Goal: Check status: Check status

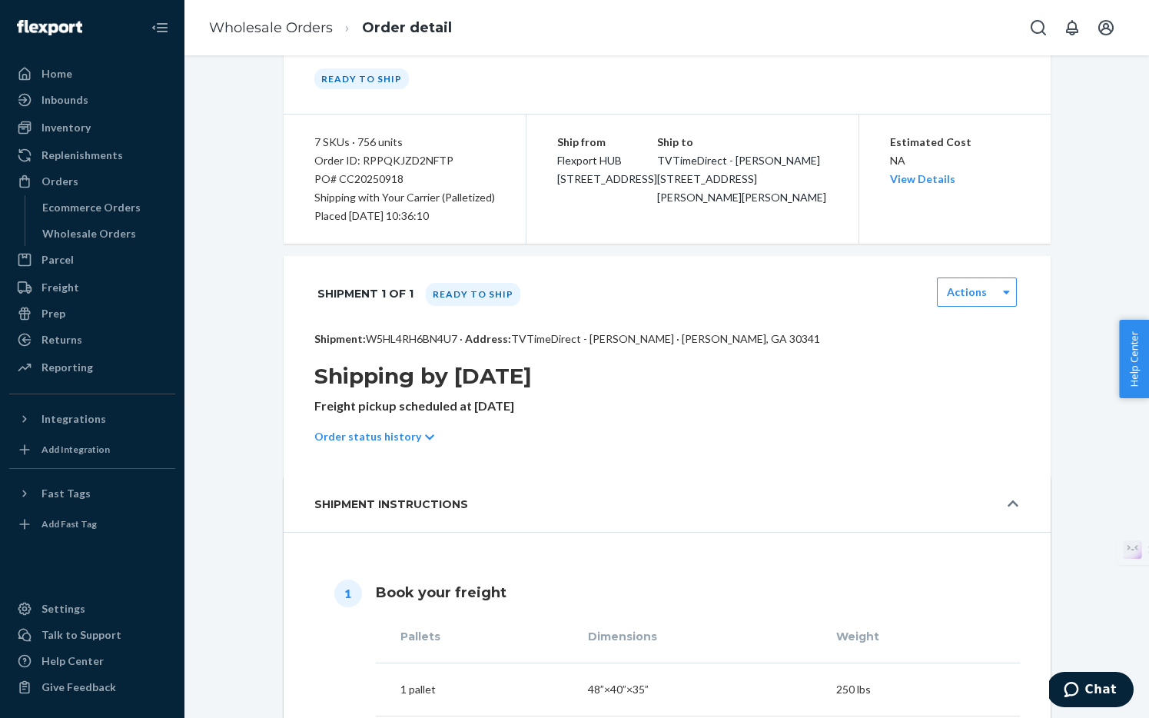
scroll to position [80, 0]
click at [377, 434] on p "Order status history" at bounding box center [367, 435] width 107 height 15
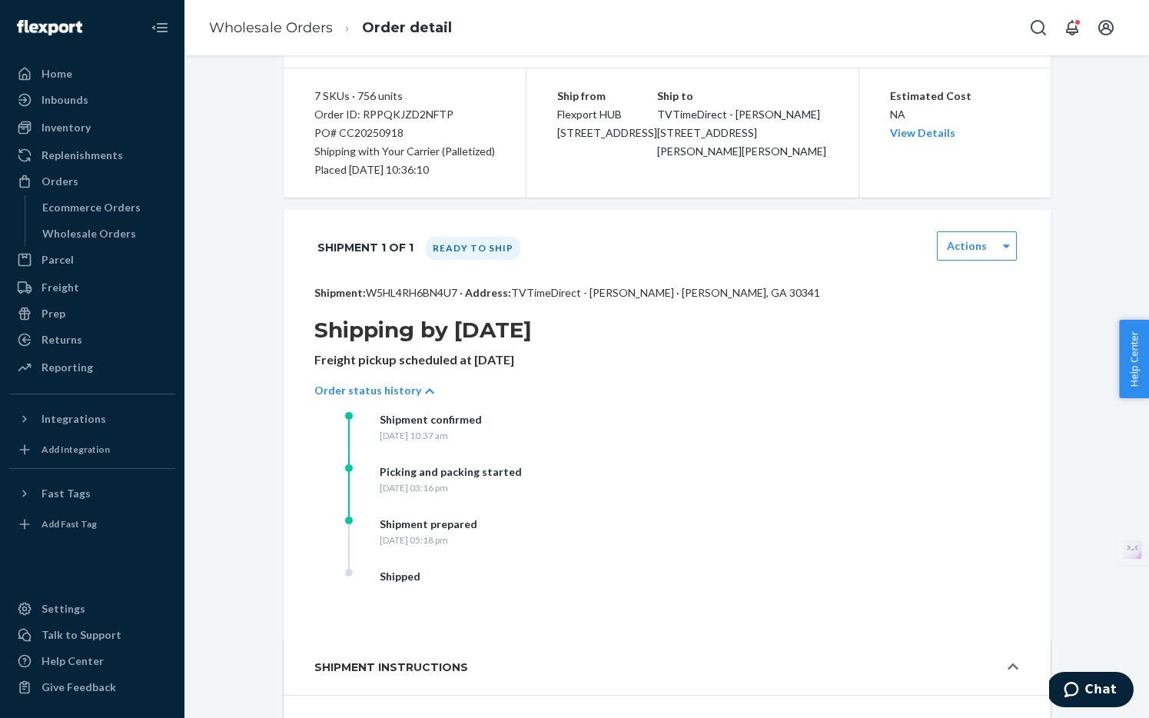
scroll to position [133, 0]
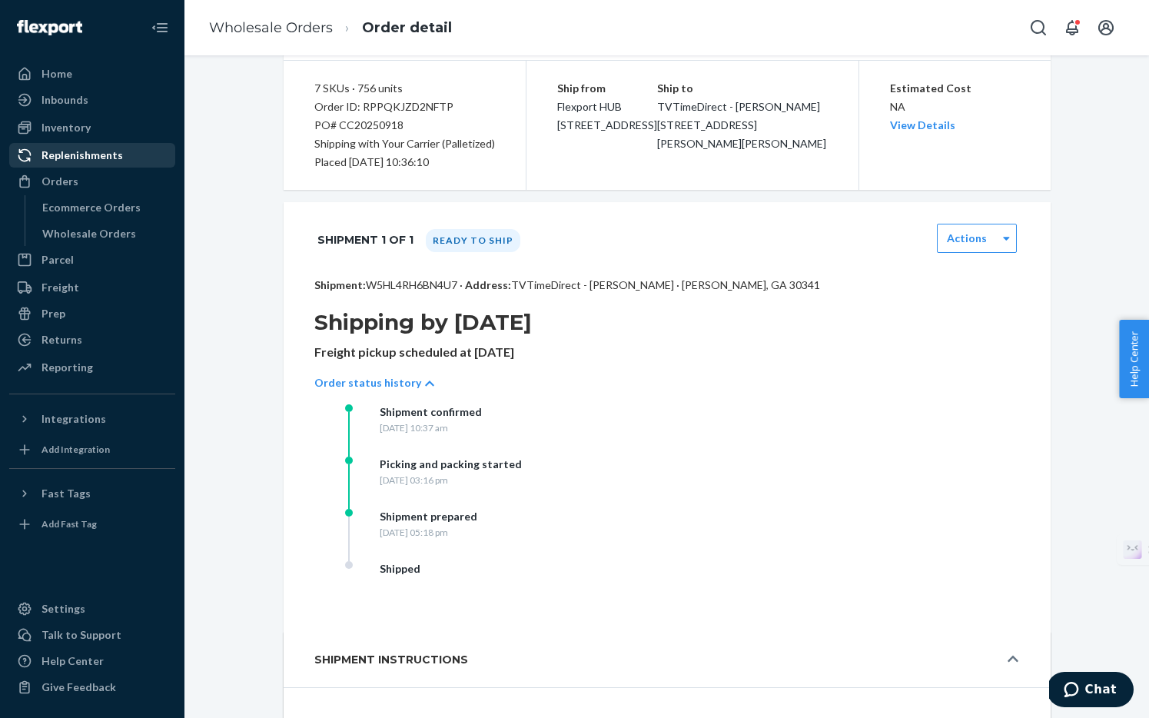
click at [67, 161] on div "Replenishments" at bounding box center [82, 155] width 81 height 15
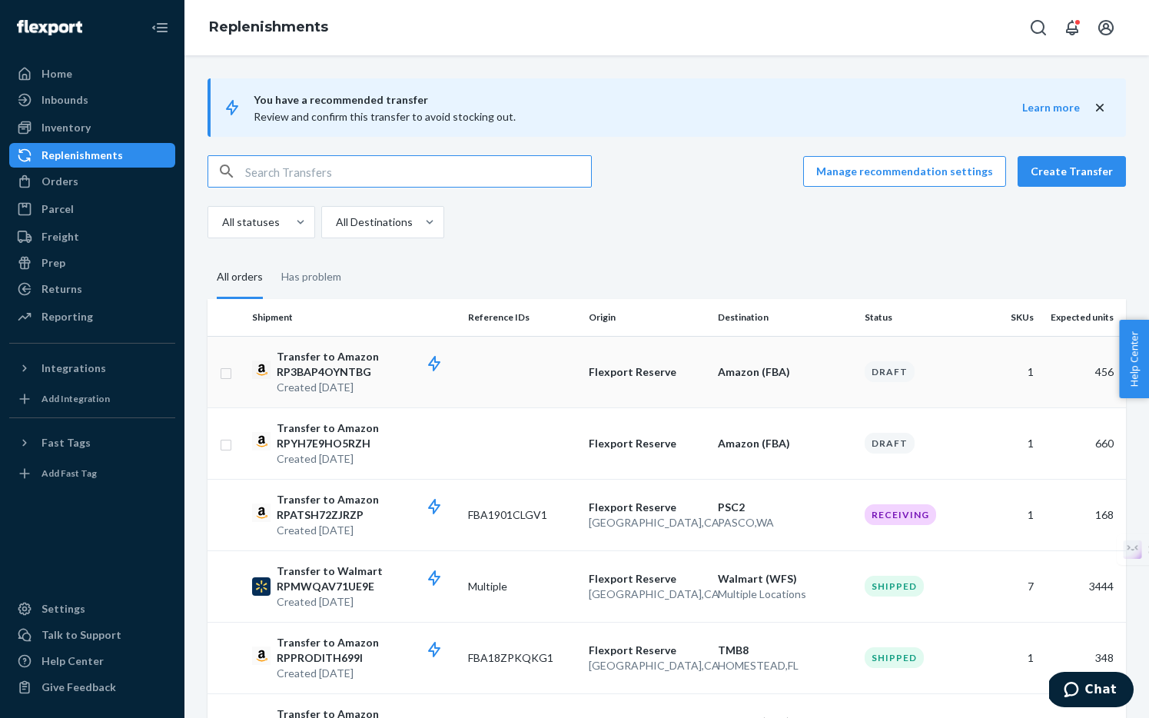
click at [1093, 380] on td "456" at bounding box center [1083, 371] width 86 height 71
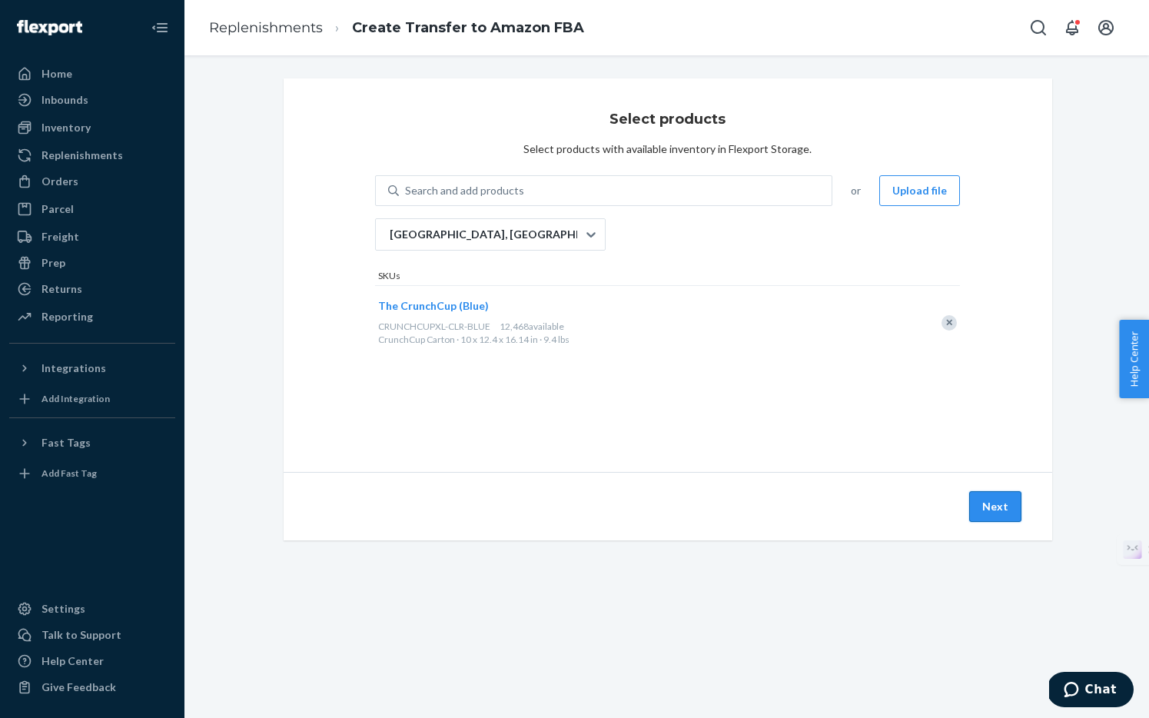
click at [992, 507] on button "Next" at bounding box center [995, 506] width 52 height 31
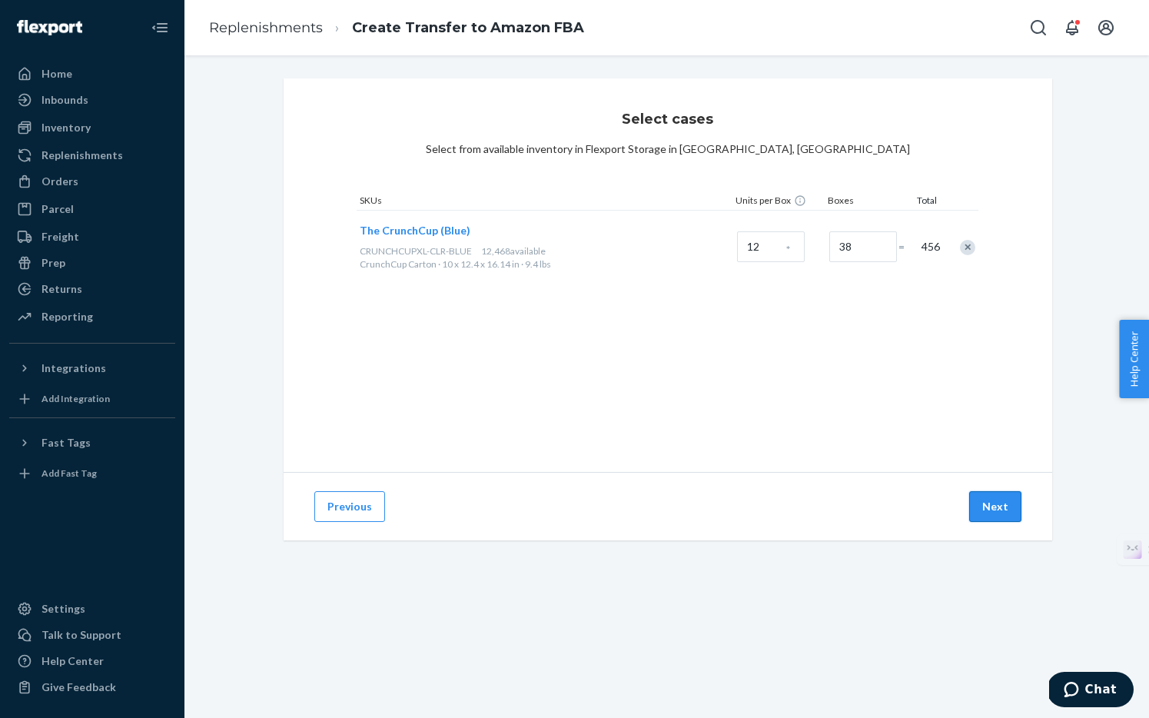
click at [1003, 512] on button "Next" at bounding box center [995, 506] width 52 height 31
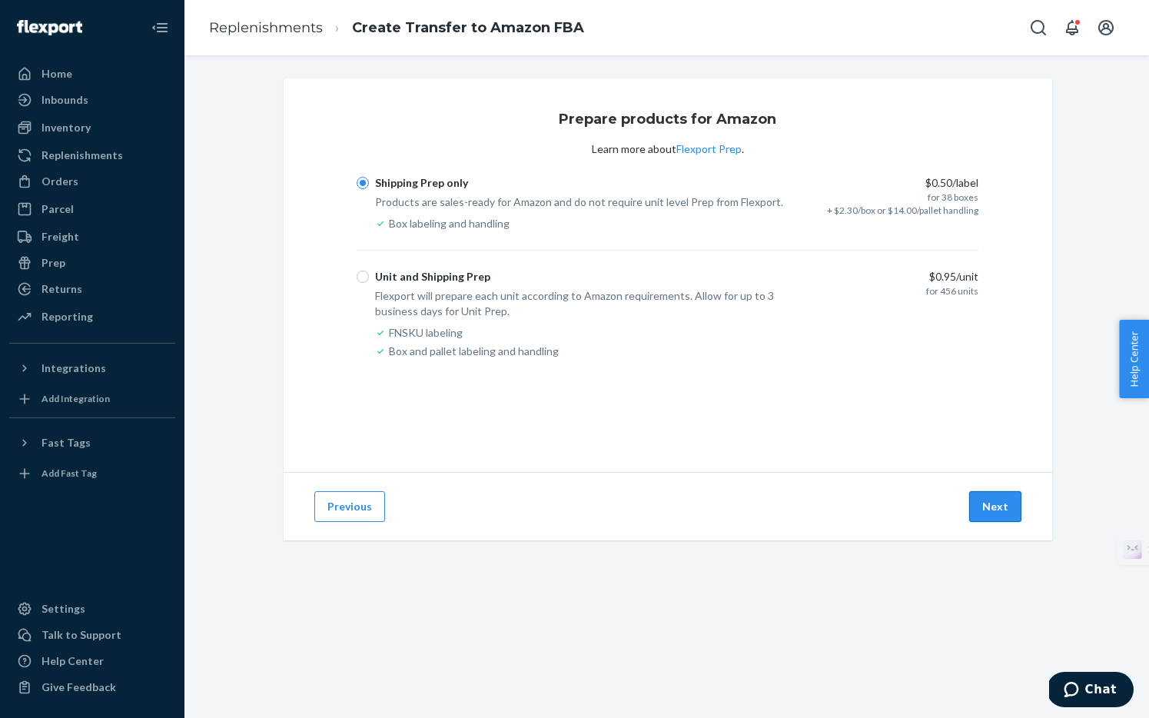
click at [989, 498] on button "Next" at bounding box center [995, 506] width 52 height 31
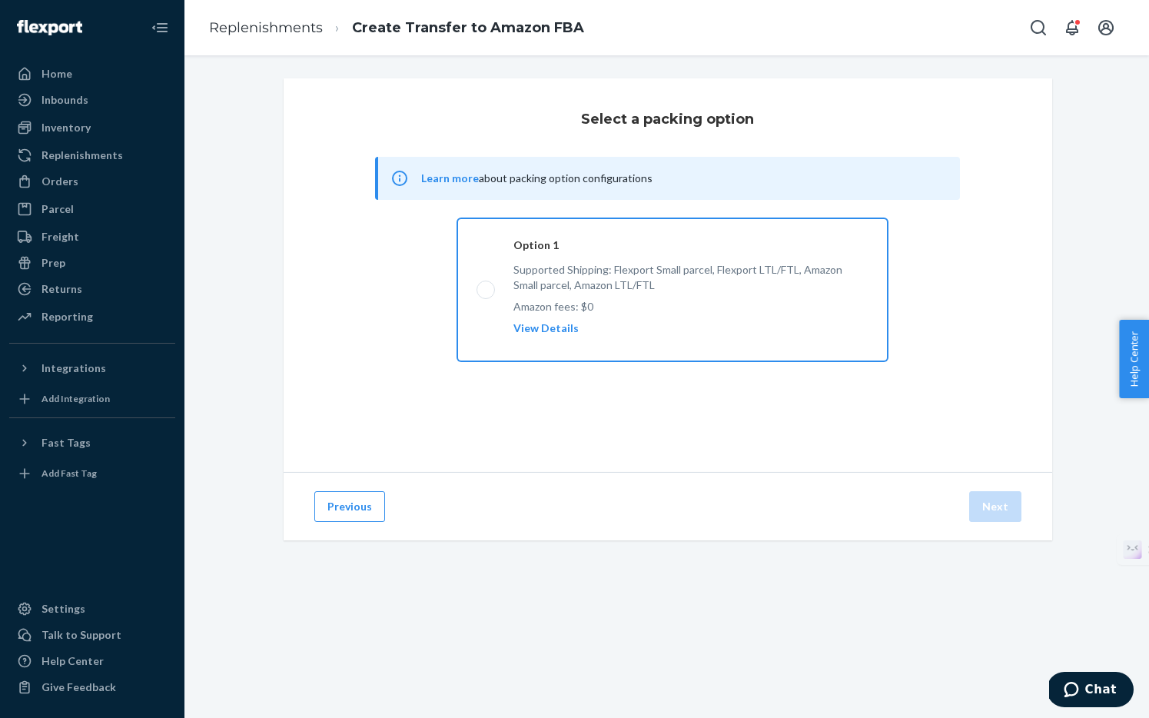
click at [484, 281] on label "Option 1 Supported Shipping: Flexport Small parcel, Flexport LTL/FTL, Amazon Sm…" at bounding box center [672, 289] width 431 height 143
click at [484, 285] on input "Option 1 Supported Shipping: Flexport Small parcel, Flexport LTL/FTL, Amazon Sm…" at bounding box center [482, 290] width 10 height 10
radio input "true"
click at [1004, 508] on button "Next" at bounding box center [995, 506] width 52 height 31
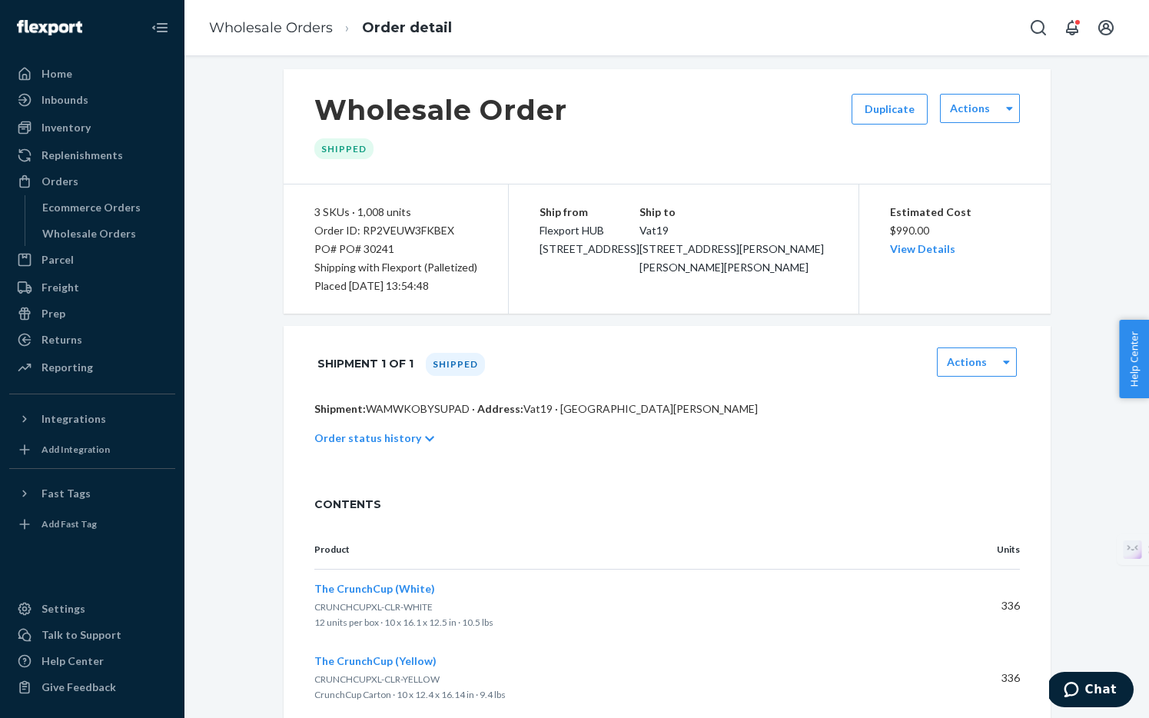
scroll to position [22, 0]
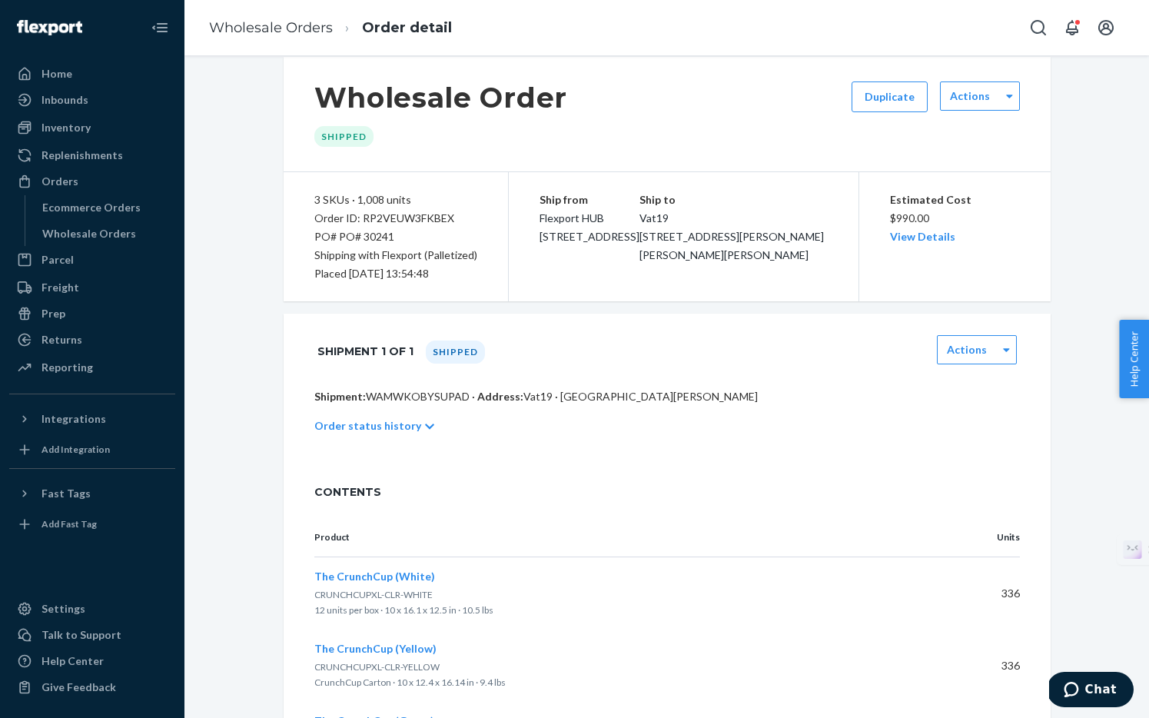
click at [410, 433] on p "Order status history" at bounding box center [367, 425] width 107 height 15
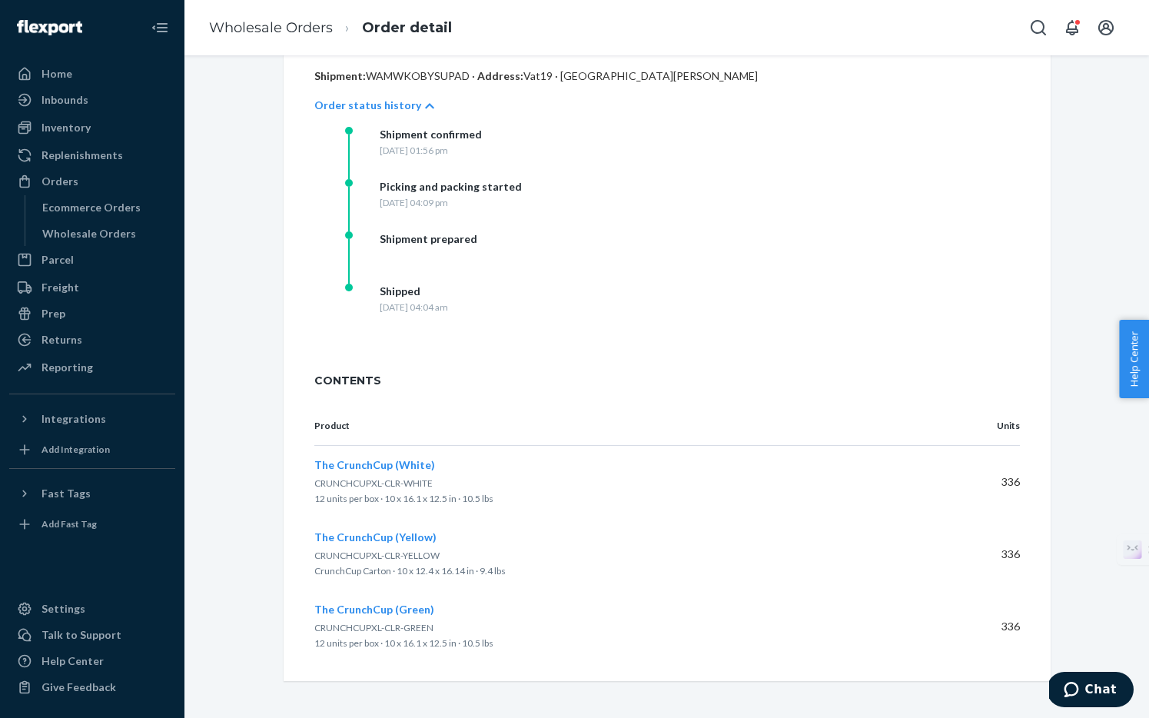
scroll to position [0, 0]
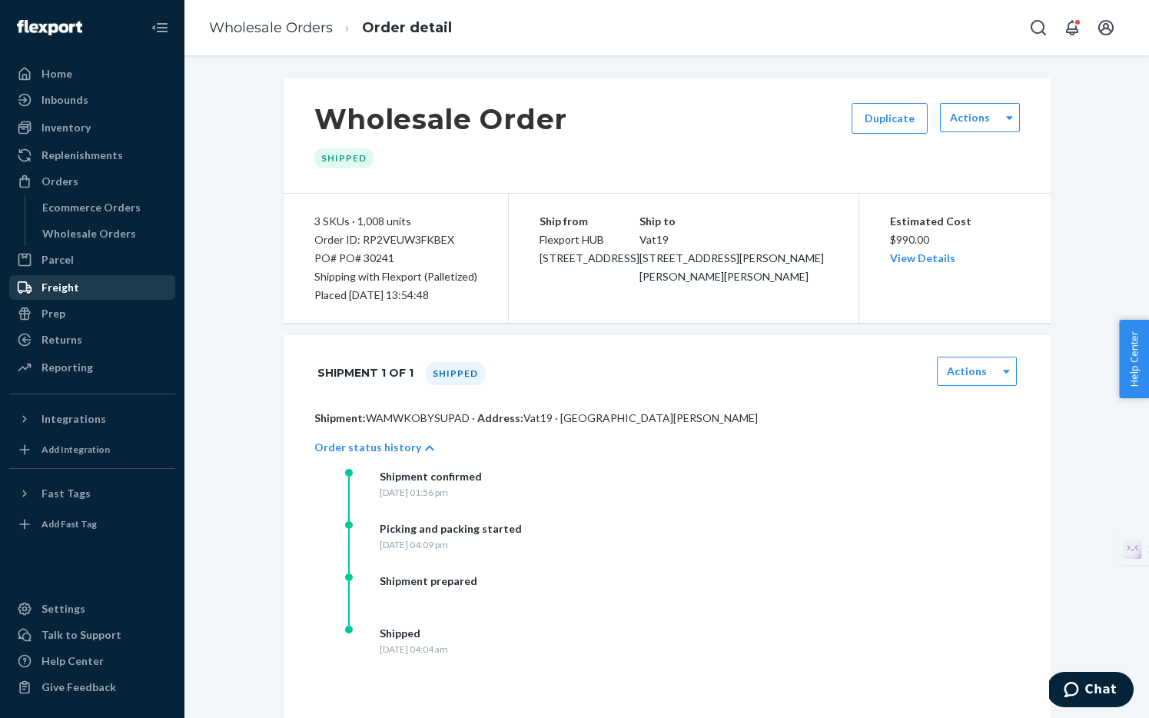
click at [103, 280] on div "Freight" at bounding box center [92, 288] width 163 height 22
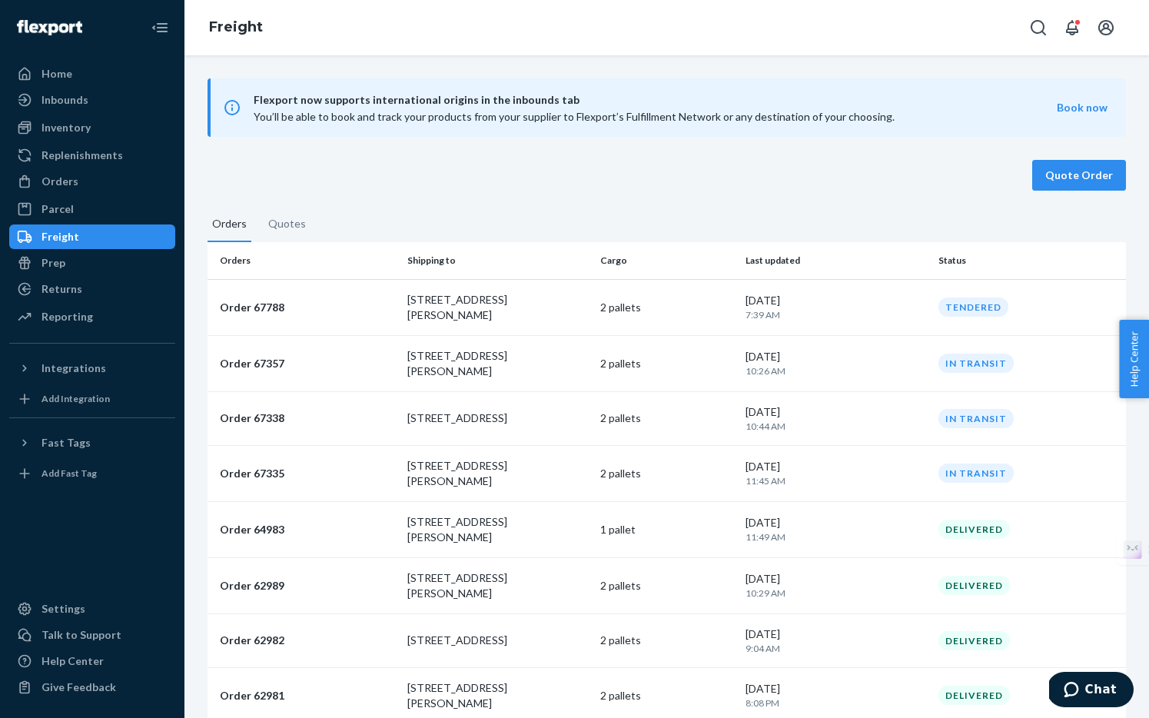
click at [571, 271] on th "Shipping to" at bounding box center [498, 260] width 194 height 37
click at [557, 289] on td "[STREET_ADDRESS][PERSON_NAME]" at bounding box center [498, 307] width 194 height 56
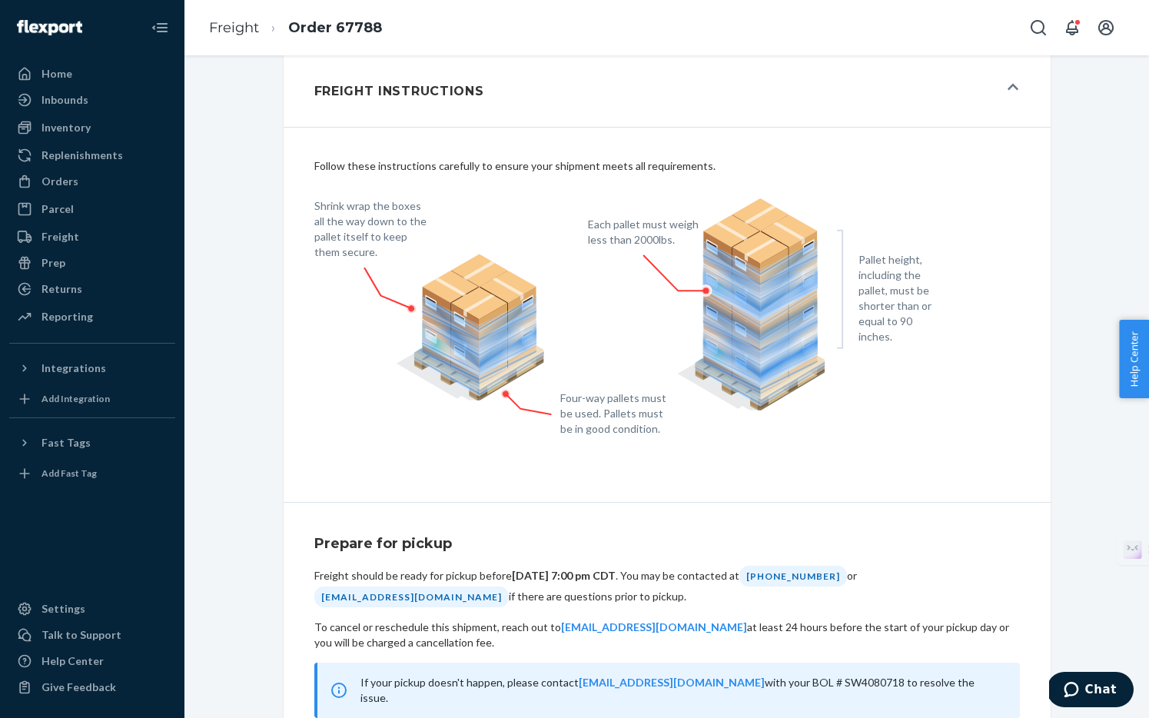
scroll to position [793, 0]
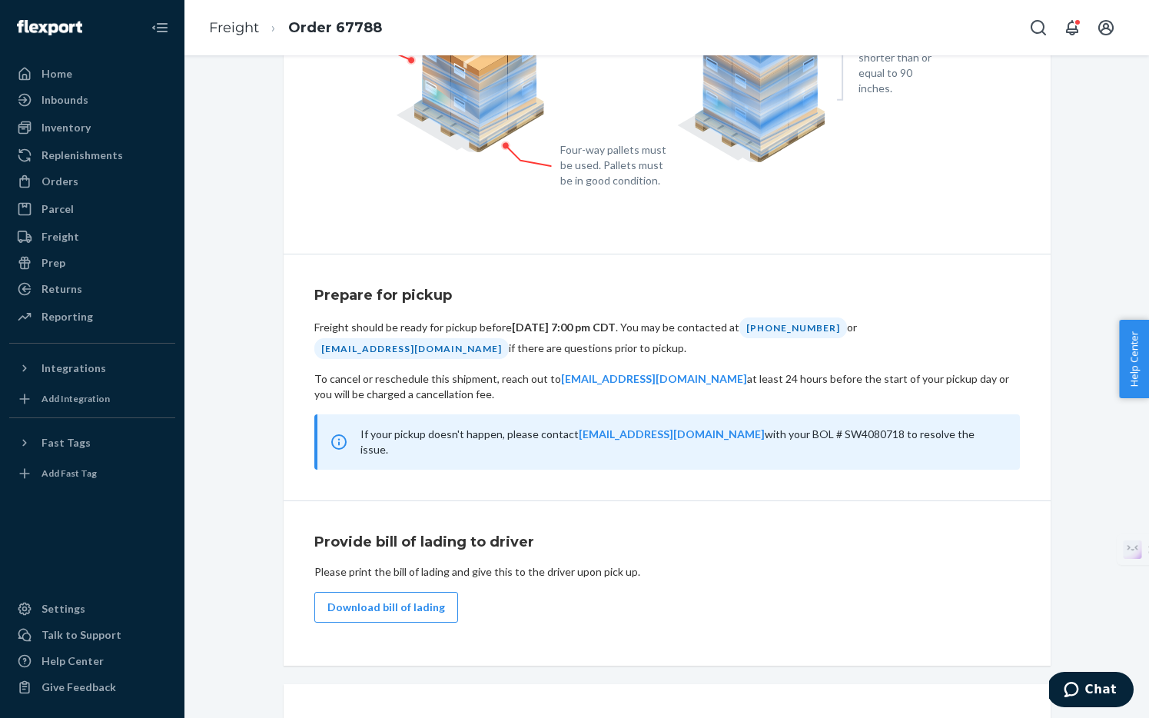
click at [566, 703] on div "Shipment Tracker" at bounding box center [656, 724] width 684 height 42
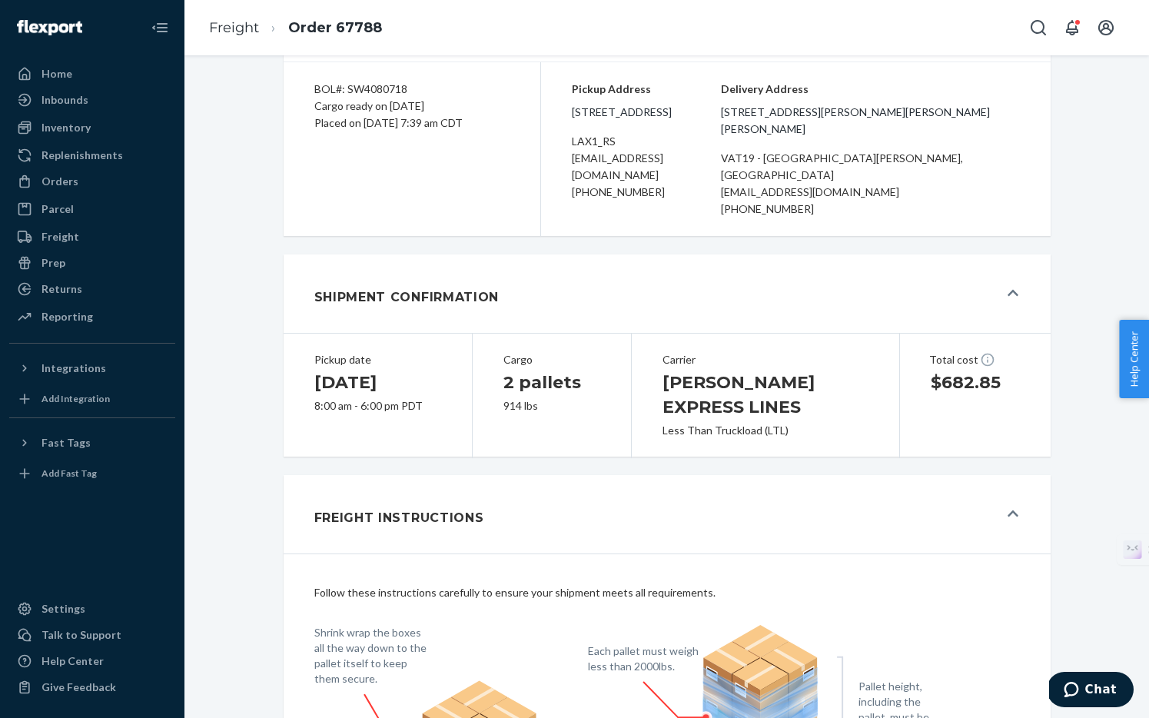
scroll to position [0, 0]
